Goal: Find specific page/section: Find specific page/section

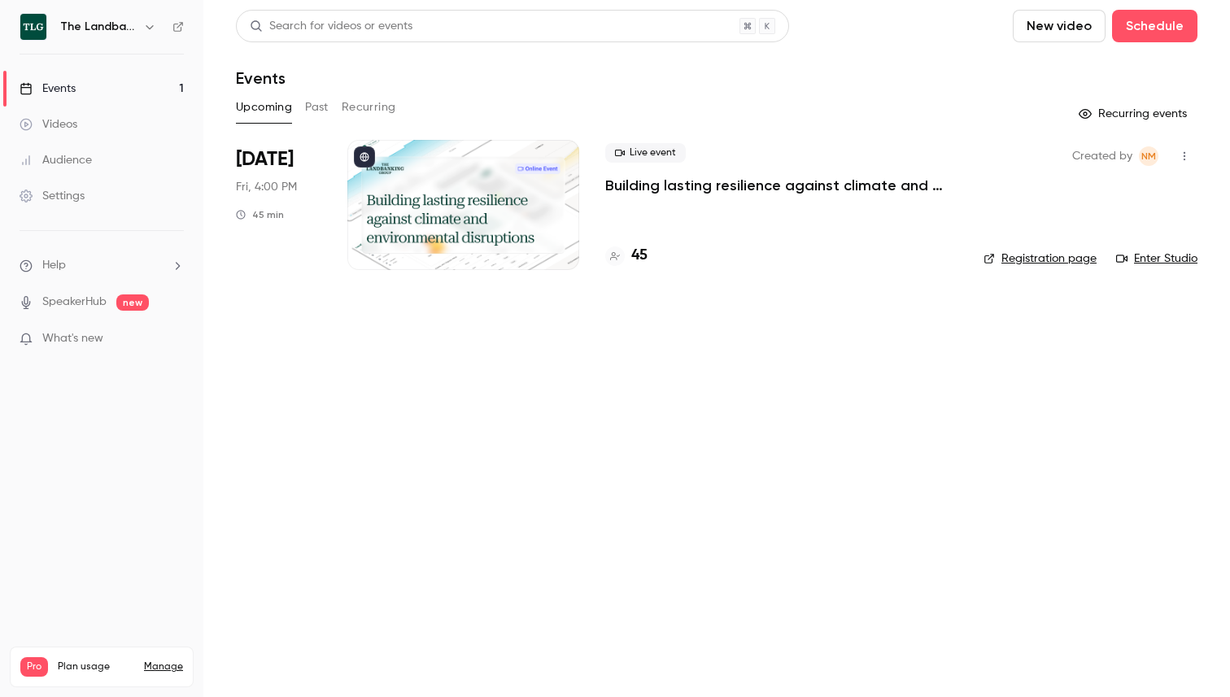
click at [638, 258] on h4 "45" at bounding box center [639, 256] width 16 height 22
